Goal: Navigation & Orientation: Find specific page/section

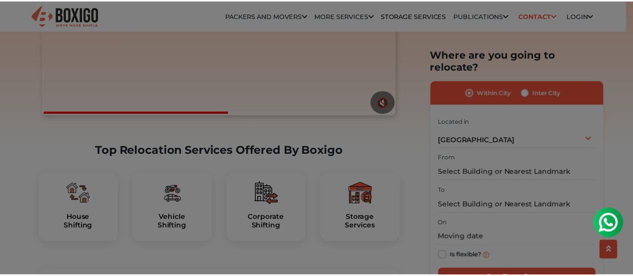
scroll to position [240, 0]
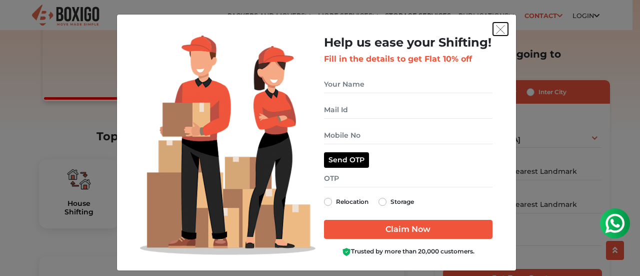
click at [497, 29] on img "get free quote dialog" at bounding box center [500, 29] width 9 height 9
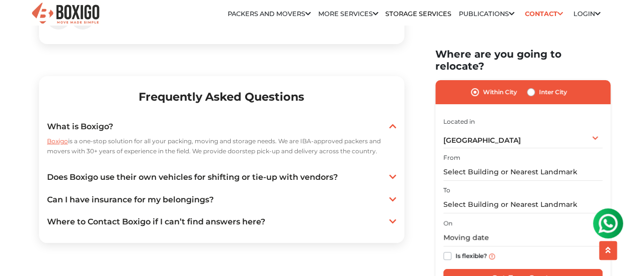
scroll to position [1880, 0]
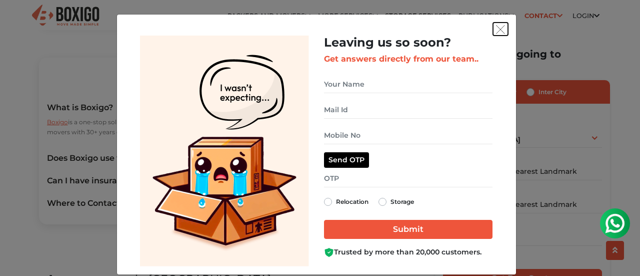
click at [497, 27] on img "get free quote dialog" at bounding box center [500, 29] width 9 height 9
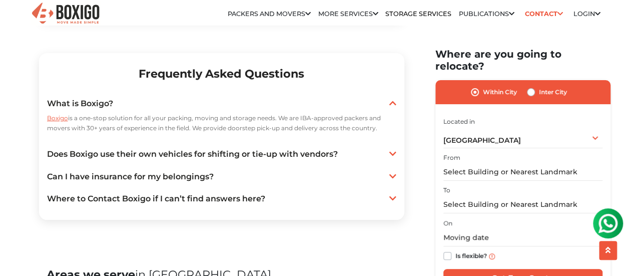
click at [391, 158] on icon at bounding box center [392, 154] width 7 height 8
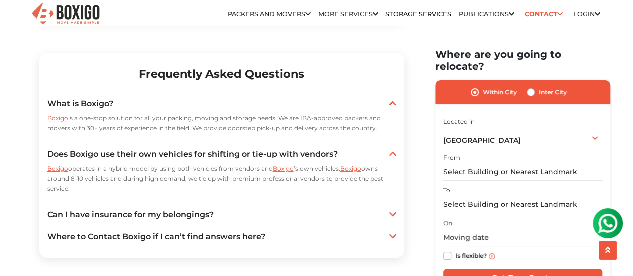
click at [394, 218] on icon at bounding box center [392, 214] width 7 height 8
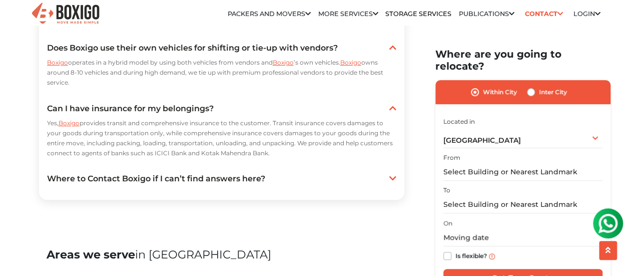
scroll to position [2028, 0]
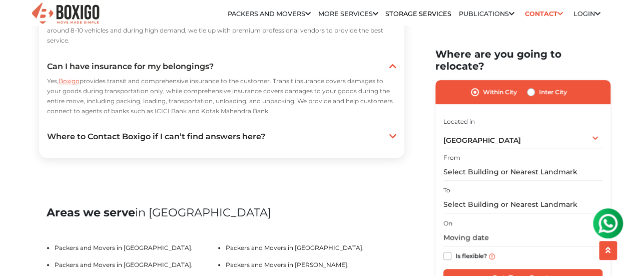
click at [401, 139] on section "Frequently Asked Questions What is Boxigo? Boxigo is a one-stop solution for al…" at bounding box center [221, 31] width 365 height 253
click at [394, 140] on icon at bounding box center [392, 136] width 7 height 8
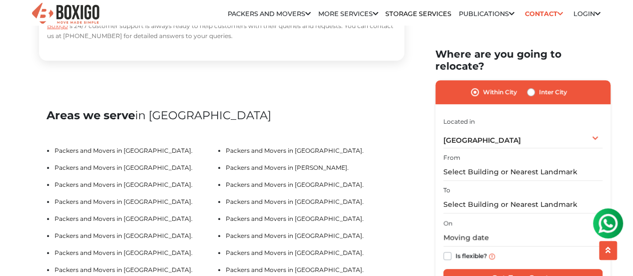
scroll to position [2190, 0]
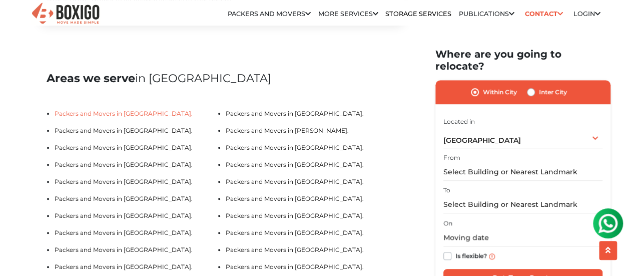
click at [140, 117] on link "Packers and Movers in [GEOGRAPHIC_DATA]." at bounding box center [124, 114] width 138 height 8
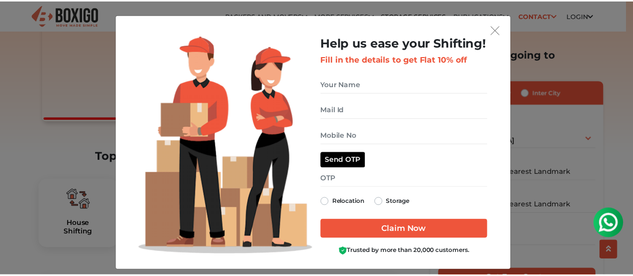
scroll to position [8, 0]
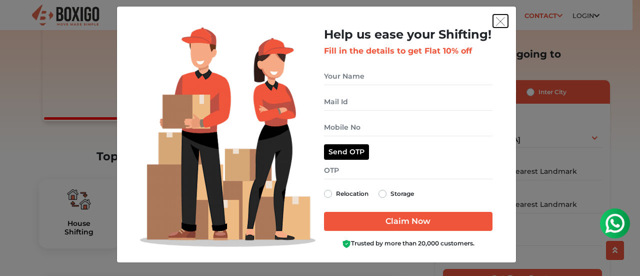
click at [496, 21] on img "get free quote dialog" at bounding box center [500, 21] width 9 height 9
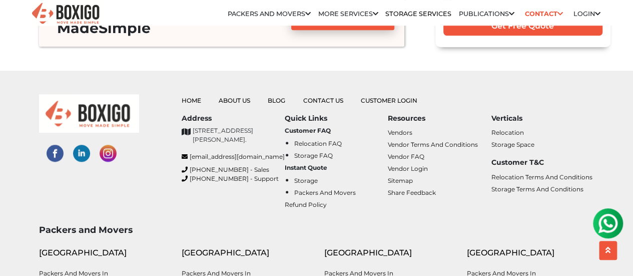
scroll to position [4230, 0]
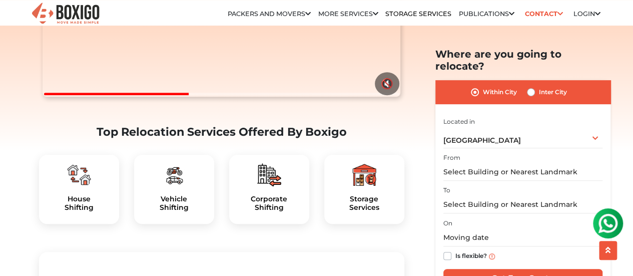
scroll to position [240, 0]
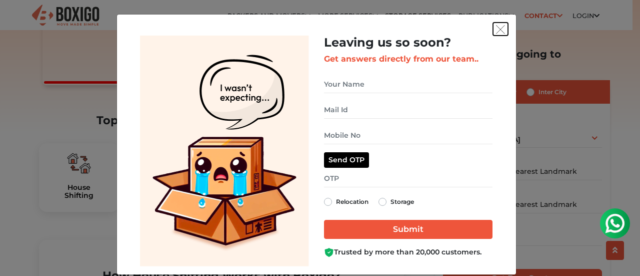
click at [496, 29] on img "get free quote dialog" at bounding box center [500, 29] width 9 height 9
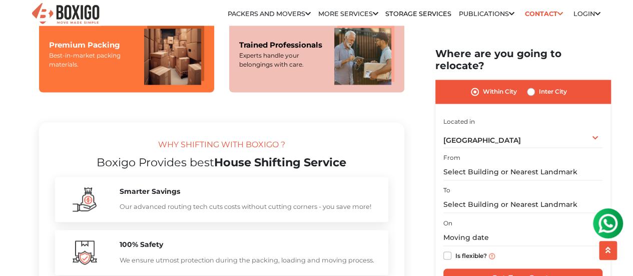
scroll to position [866, 0]
